Goal: Find contact information: Find contact information

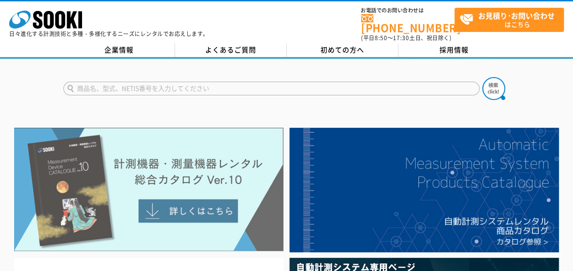
click at [183, 192] on img at bounding box center [149, 190] width 270 height 124
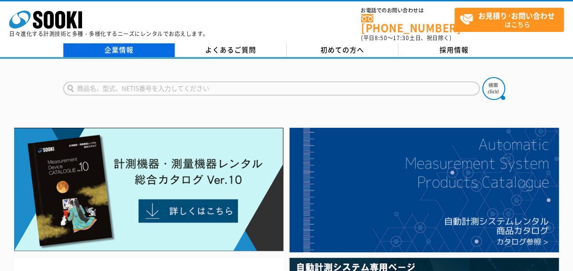
click at [106, 43] on link "企業情報" at bounding box center [119, 50] width 112 height 14
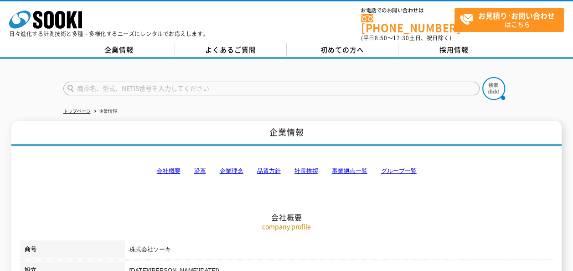
click at [353, 167] on link "事業拠点一覧" at bounding box center [350, 170] width 36 height 7
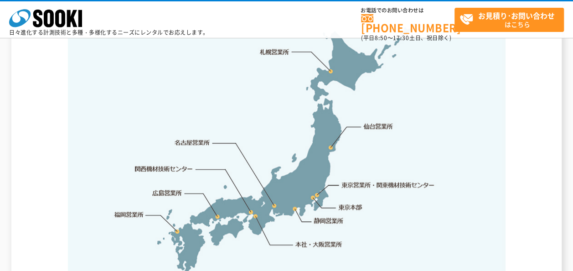
click at [353, 180] on link "東京営業所・関東機材技術センター" at bounding box center [388, 184] width 93 height 9
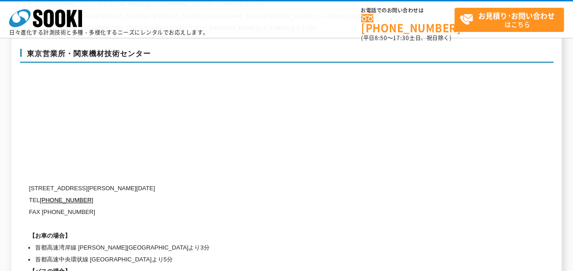
scroll to position [3851, 0]
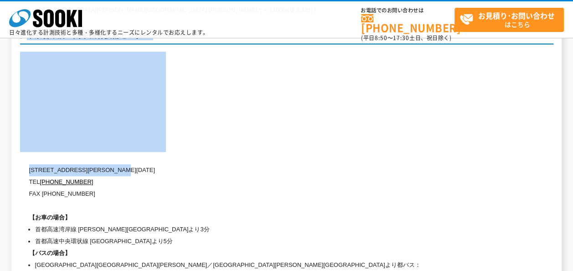
drag, startPoint x: 145, startPoint y: 149, endPoint x: 20, endPoint y: 148, distance: 124.5
click at [20, 148] on div "東京営業所・関東機材技術センター [STREET_ADDRESS][PERSON_NAME][DATE] [PHONE_NUMBER] FAX [PHONE_…" at bounding box center [287, 160] width 534 height 279
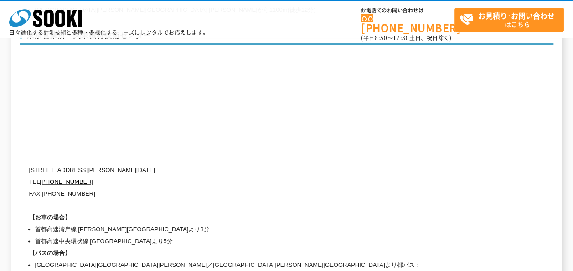
drag, startPoint x: 20, startPoint y: 148, endPoint x: 161, endPoint y: 187, distance: 146.6
click at [161, 187] on div "[STREET_ADDRESS][PERSON_NAME][DATE] [PHONE_NUMBER] FAX [PHONE_NUMBER] 【お車の場合】 首…" at bounding box center [248, 229] width 438 height 130
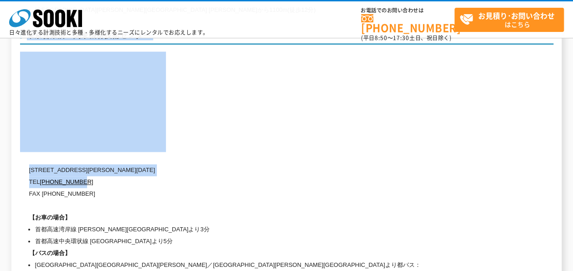
drag, startPoint x: 26, startPoint y: 145, endPoint x: 118, endPoint y: 158, distance: 92.1
click at [118, 158] on div "東京営業所・関東機材技術センター [STREET_ADDRESS][PERSON_NAME][DATE] [PHONE_NUMBER] FAX [PHONE_…" at bounding box center [287, 160] width 534 height 279
drag, startPoint x: 118, startPoint y: 158, endPoint x: 172, endPoint y: 158, distance: 54.3
click at [172, 176] on p "TEL [PHONE_NUMBER]" at bounding box center [248, 182] width 438 height 12
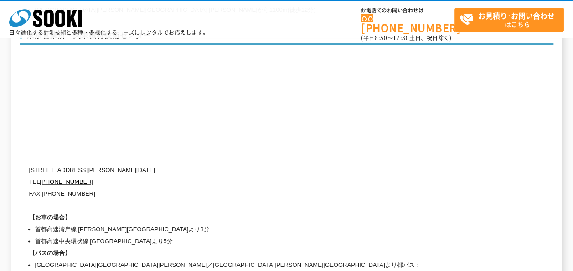
click at [168, 188] on p "FAX [PHONE_NUMBER]" at bounding box center [248, 194] width 438 height 12
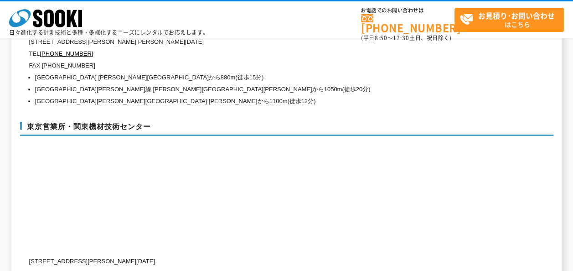
scroll to position [3805, 0]
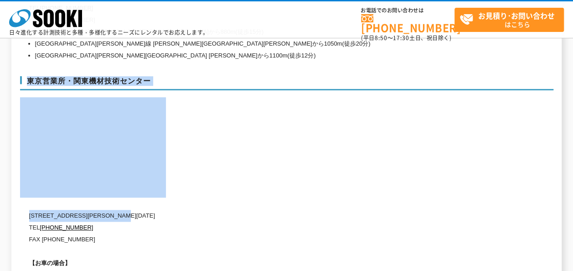
drag, startPoint x: 147, startPoint y: 196, endPoint x: 27, endPoint y: 195, distance: 119.9
click at [27, 195] on div "東京営業所・関東機材技術センター [STREET_ADDRESS][PERSON_NAME][DATE] [PHONE_NUMBER] FAX [PHONE_…" at bounding box center [287, 206] width 534 height 279
drag, startPoint x: 27, startPoint y: 195, endPoint x: 129, endPoint y: 200, distance: 101.8
click at [129, 210] on p "[STREET_ADDRESS][PERSON_NAME][DATE]" at bounding box center [248, 216] width 438 height 12
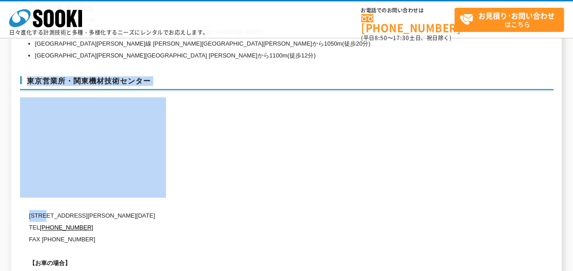
drag, startPoint x: 28, startPoint y: 192, endPoint x: 48, endPoint y: 195, distance: 19.7
click at [48, 195] on div "東京営業所・関東機材技術センター [STREET_ADDRESS][PERSON_NAME][DATE] [PHONE_NUMBER] FAX [PHONE_…" at bounding box center [287, 206] width 534 height 279
click at [47, 210] on p "[STREET_ADDRESS][PERSON_NAME][DATE]" at bounding box center [248, 216] width 438 height 12
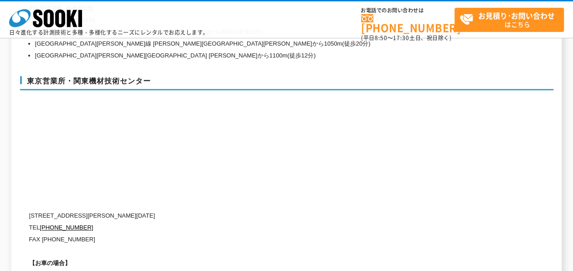
drag, startPoint x: 135, startPoint y: 206, endPoint x: 141, endPoint y: 211, distance: 8.5
click at [135, 222] on p "TEL [PHONE_NUMBER]" at bounding box center [248, 228] width 438 height 12
drag, startPoint x: 32, startPoint y: 193, endPoint x: 145, endPoint y: 196, distance: 112.7
click at [145, 210] on p "[STREET_ADDRESS][PERSON_NAME][DATE]" at bounding box center [248, 216] width 438 height 12
drag, startPoint x: 145, startPoint y: 196, endPoint x: 118, endPoint y: 191, distance: 27.5
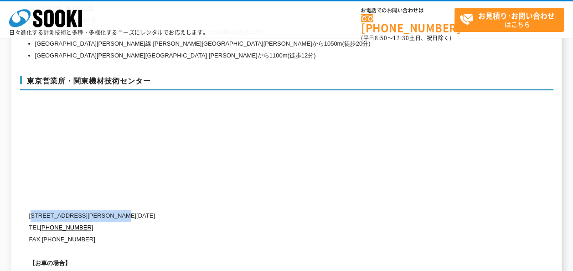
copy p "134-0086 [PERSON_NAME][STREET_ADDRESS][DATE]"
click at [240, 222] on p "TEL [PHONE_NUMBER]" at bounding box center [248, 228] width 438 height 12
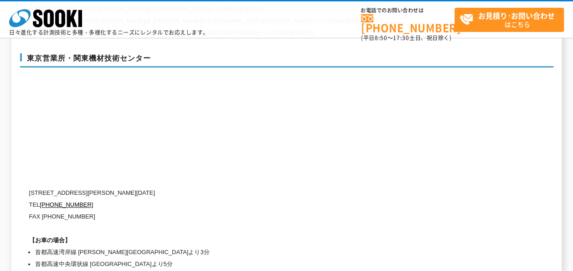
scroll to position [3830, 0]
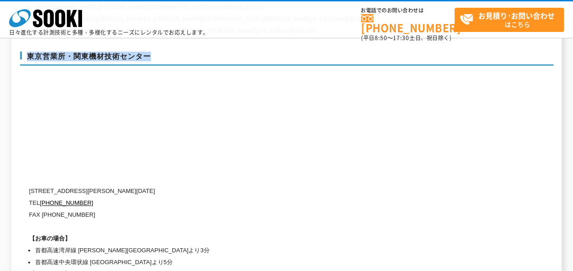
drag, startPoint x: 17, startPoint y: 46, endPoint x: 20, endPoint y: 55, distance: 9.2
click at [162, 185] on p "[STREET_ADDRESS][PERSON_NAME][DATE]" at bounding box center [248, 191] width 438 height 12
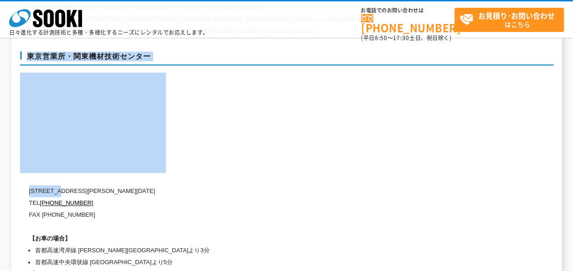
drag, startPoint x: 15, startPoint y: 124, endPoint x: 63, endPoint y: 168, distance: 65.3
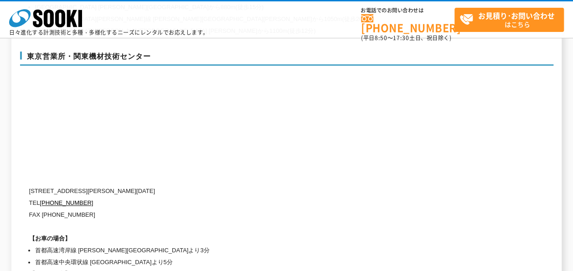
drag, startPoint x: 63, startPoint y: 168, endPoint x: 230, endPoint y: 164, distance: 166.5
click at [230, 185] on p "[STREET_ADDRESS][PERSON_NAME][DATE]" at bounding box center [248, 191] width 438 height 12
drag, startPoint x: 16, startPoint y: 55, endPoint x: 20, endPoint y: 62, distance: 8.2
drag, startPoint x: 20, startPoint y: 62, endPoint x: 259, endPoint y: 170, distance: 262.3
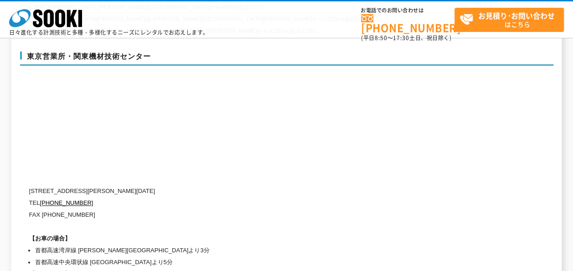
click at [259, 185] on p "[STREET_ADDRESS][PERSON_NAME][DATE]" at bounding box center [248, 191] width 438 height 12
drag, startPoint x: 31, startPoint y: 166, endPoint x: 57, endPoint y: 166, distance: 26.0
click at [57, 185] on p "[STREET_ADDRESS][PERSON_NAME][DATE]" at bounding box center [248, 191] width 438 height 12
drag, startPoint x: 57, startPoint y: 166, endPoint x: 39, endPoint y: 176, distance: 20.5
click at [39, 197] on p "TEL [PHONE_NUMBER]" at bounding box center [248, 203] width 438 height 12
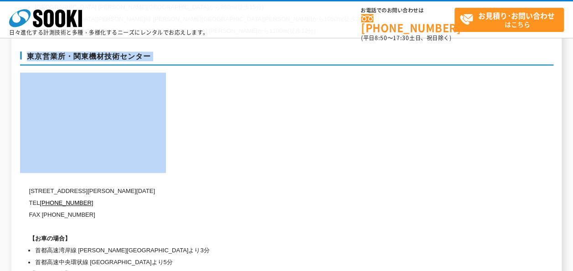
drag, startPoint x: 30, startPoint y: 167, endPoint x: 26, endPoint y: 159, distance: 9.6
click at [26, 159] on div "東京営業所・関東機材技術センター [STREET_ADDRESS][PERSON_NAME][DATE] [PHONE_NUMBER] FAX [PHONE_…" at bounding box center [287, 181] width 534 height 279
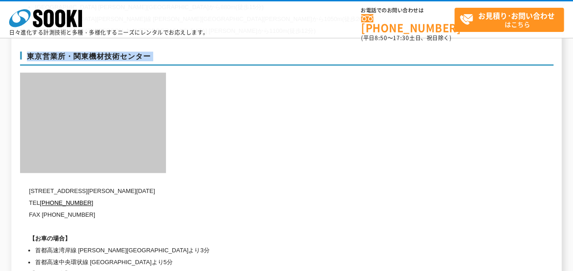
click at [259, 115] on div "東京営業所・関東機材技術センター [STREET_ADDRESS][PERSON_NAME][DATE] [PHONE_NUMBER] FAX [PHONE_…" at bounding box center [287, 181] width 534 height 279
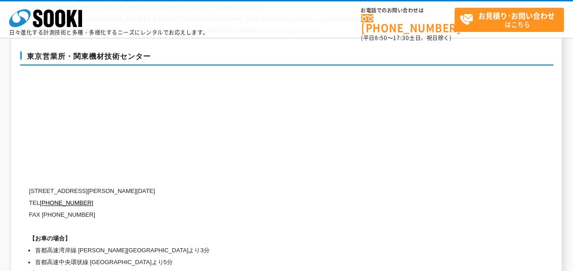
click at [242, 144] on div "東京営業所・関東機材技術センター [STREET_ADDRESS][PERSON_NAME][DATE] [PHONE_NUMBER] FAX [PHONE_…" at bounding box center [287, 181] width 534 height 279
click at [98, 162] on div "東京営業所・関東機材技術センター [STREET_ADDRESS][PERSON_NAME][DATE] [PHONE_NUMBER] FAX [PHONE_…" at bounding box center [287, 181] width 534 height 279
